Goal: Task Accomplishment & Management: Manage account settings

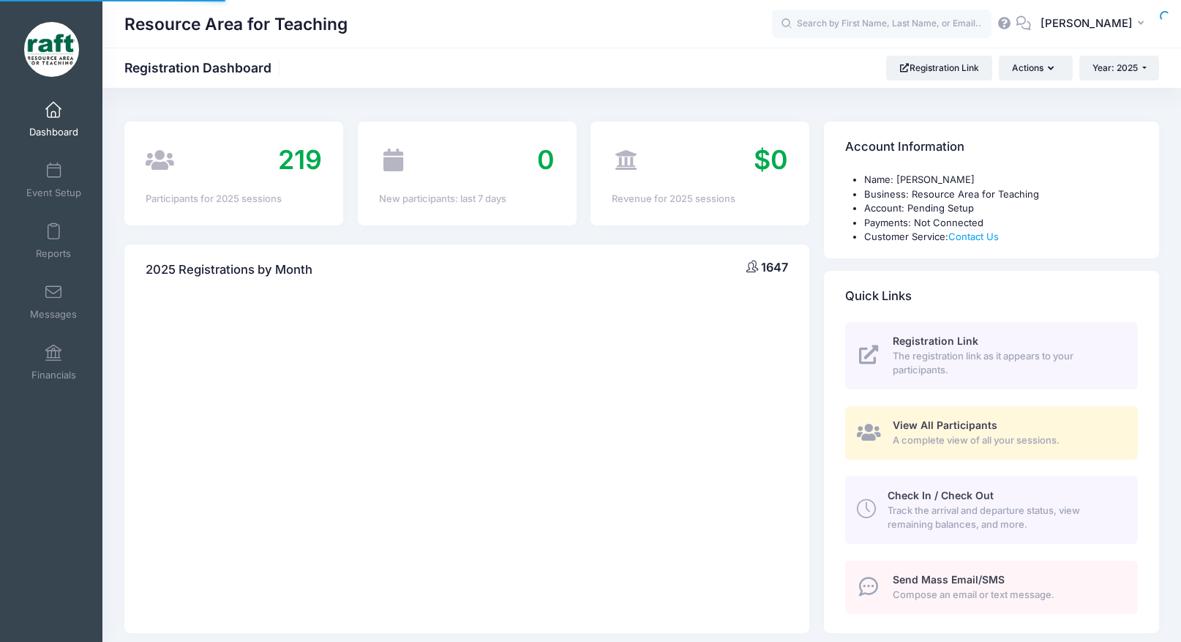
select select
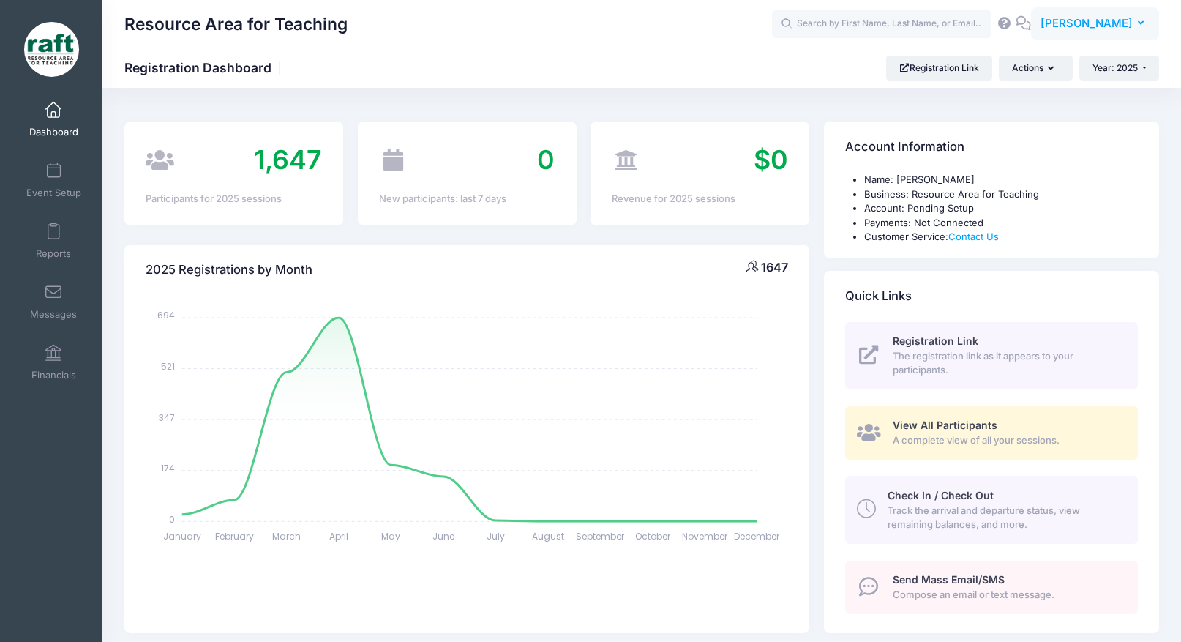
click at [1117, 25] on span "[PERSON_NAME]" at bounding box center [1087, 23] width 92 height 16
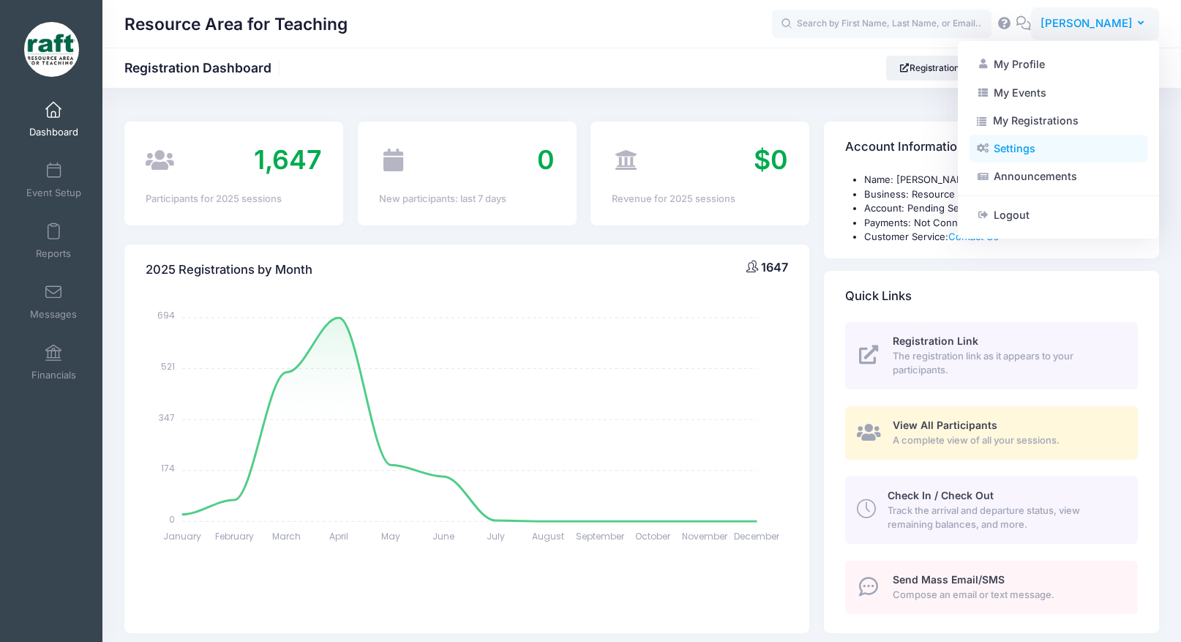
click at [1055, 150] on link "Settings" at bounding box center [1059, 149] width 178 height 28
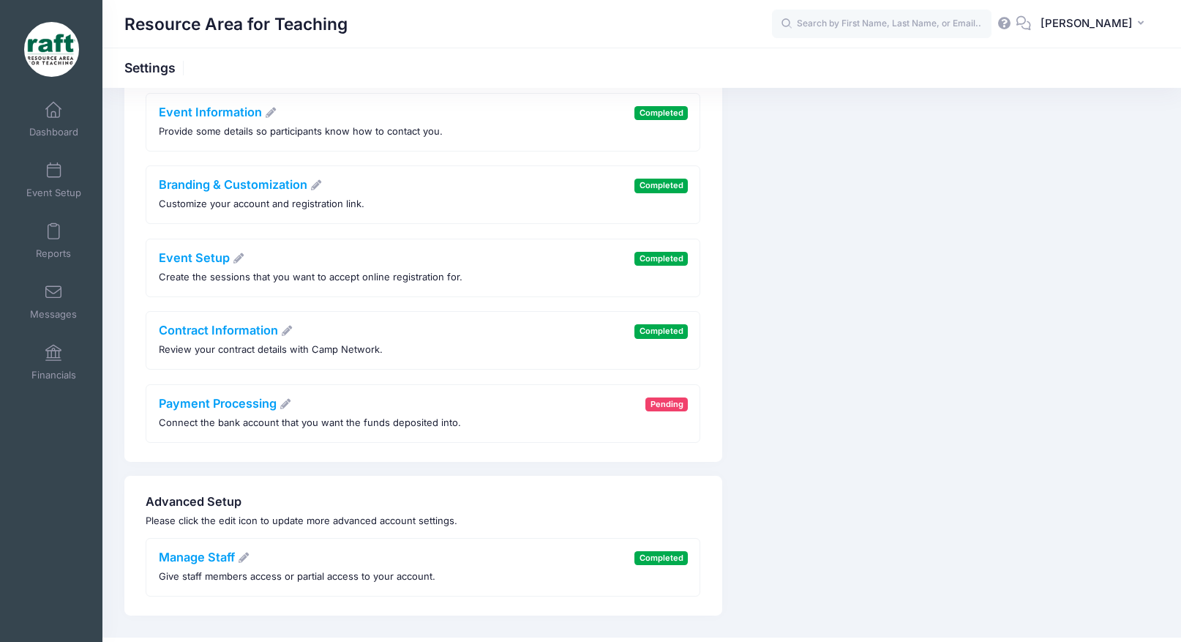
scroll to position [228, 0]
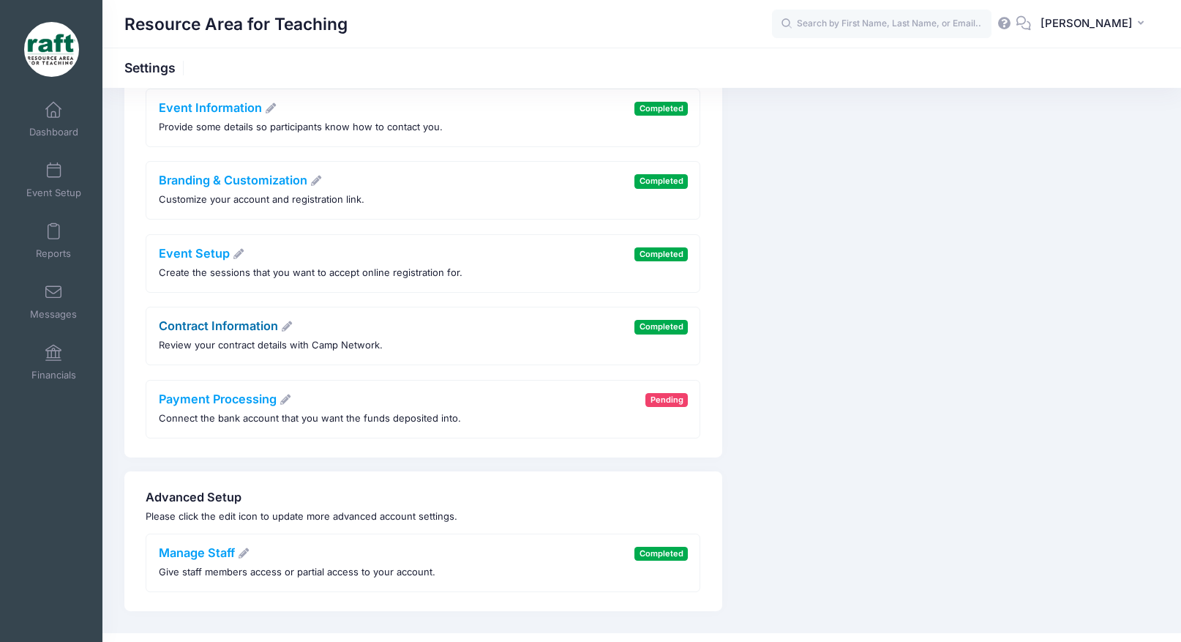
click at [254, 331] on link "Contract Information" at bounding box center [226, 325] width 135 height 15
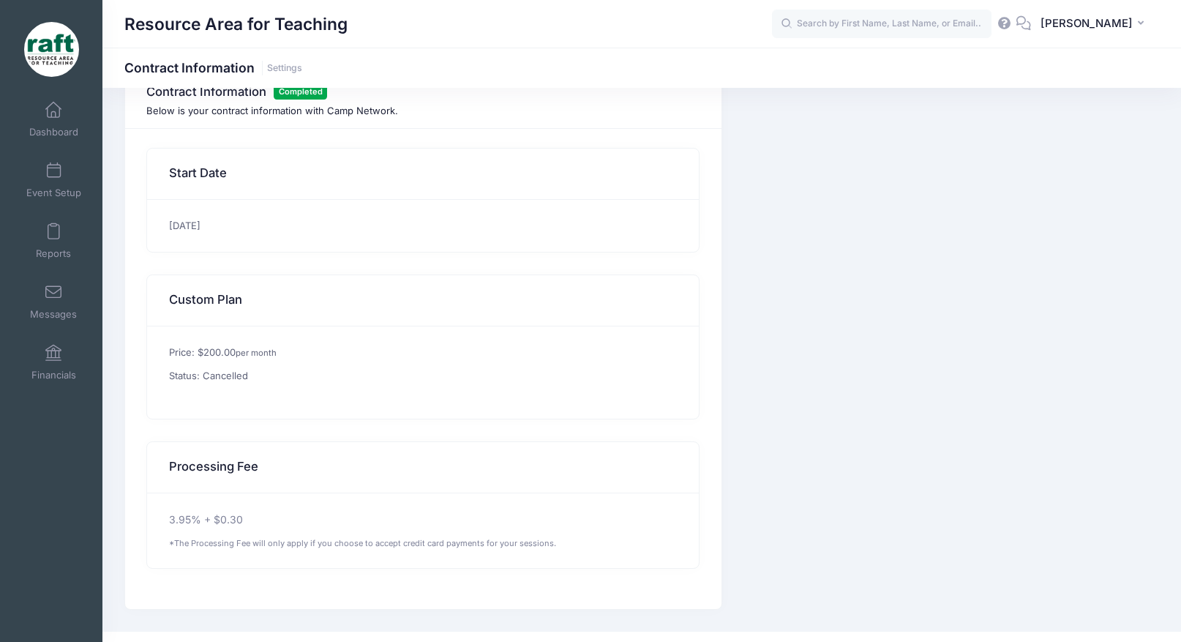
scroll to position [36, 0]
click at [252, 377] on p "Status: Cancelled" at bounding box center [423, 375] width 509 height 15
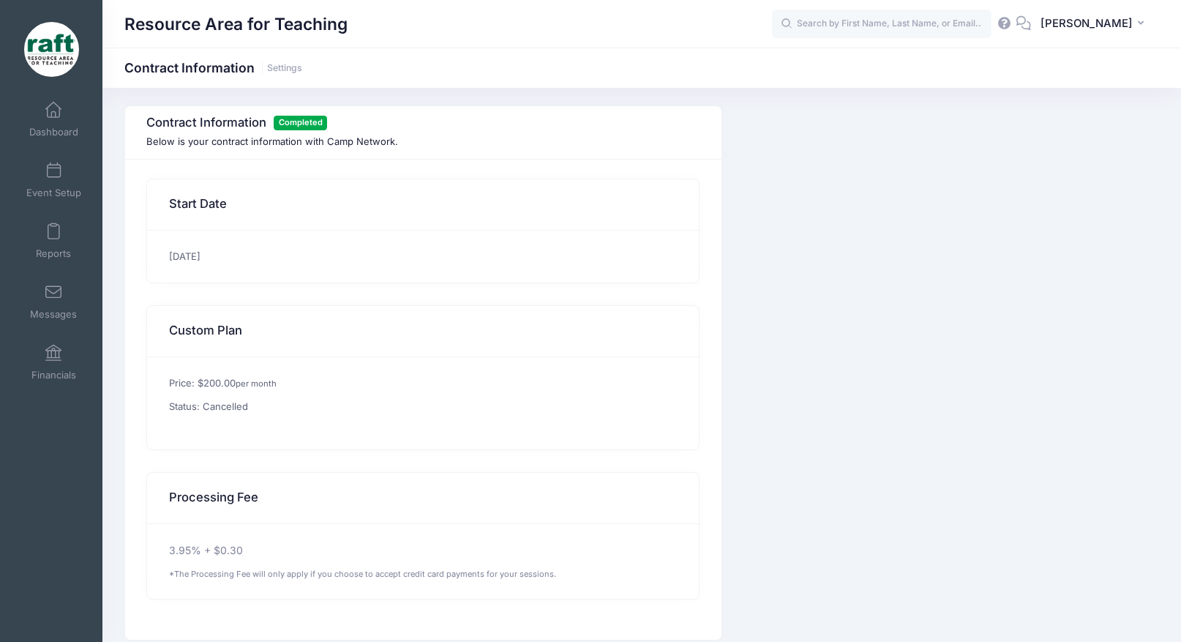
scroll to position [8, 0]
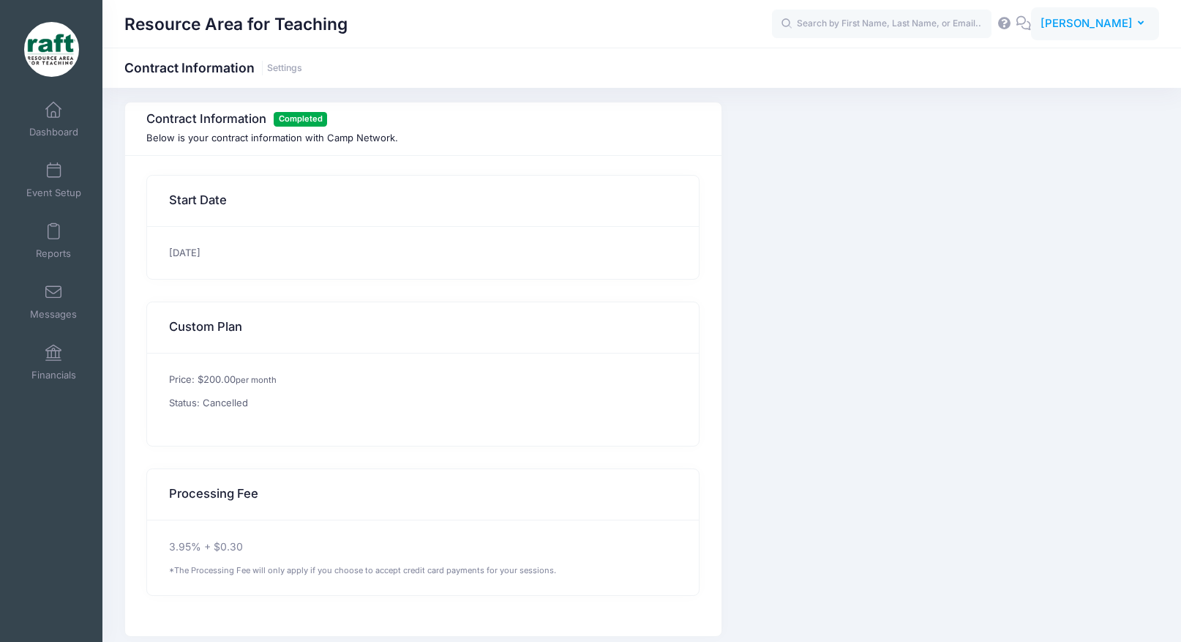
click at [1121, 23] on span "[PERSON_NAME]" at bounding box center [1087, 23] width 92 height 16
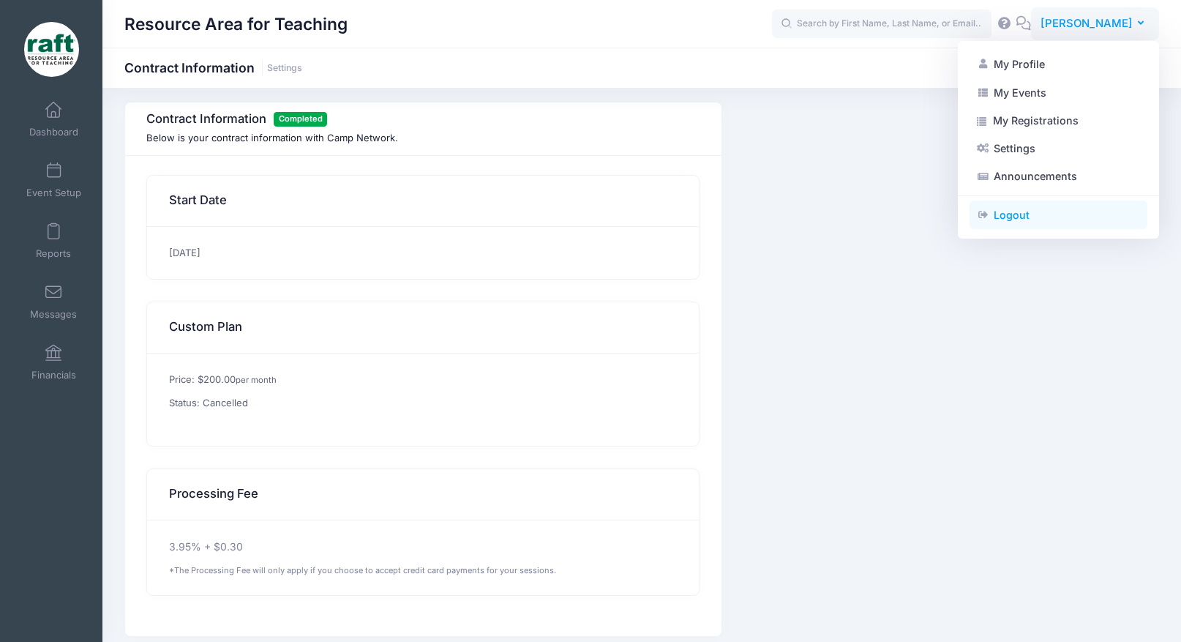
click at [1062, 217] on link "Logout" at bounding box center [1059, 215] width 178 height 28
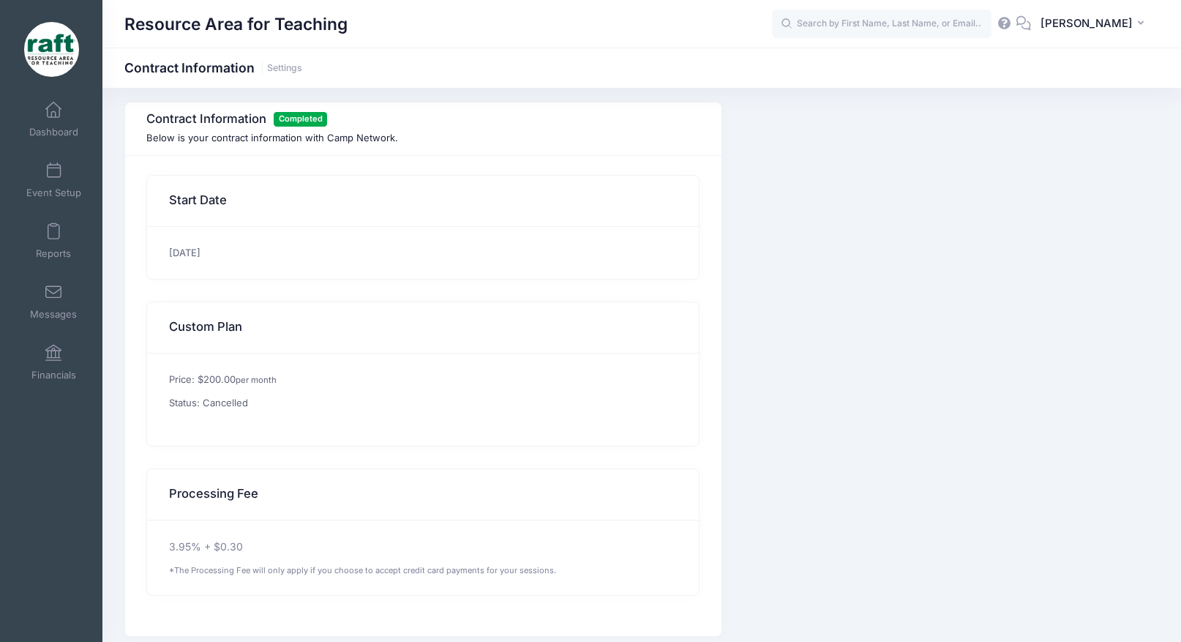
scroll to position [0, 0]
